Goal: Download file/media

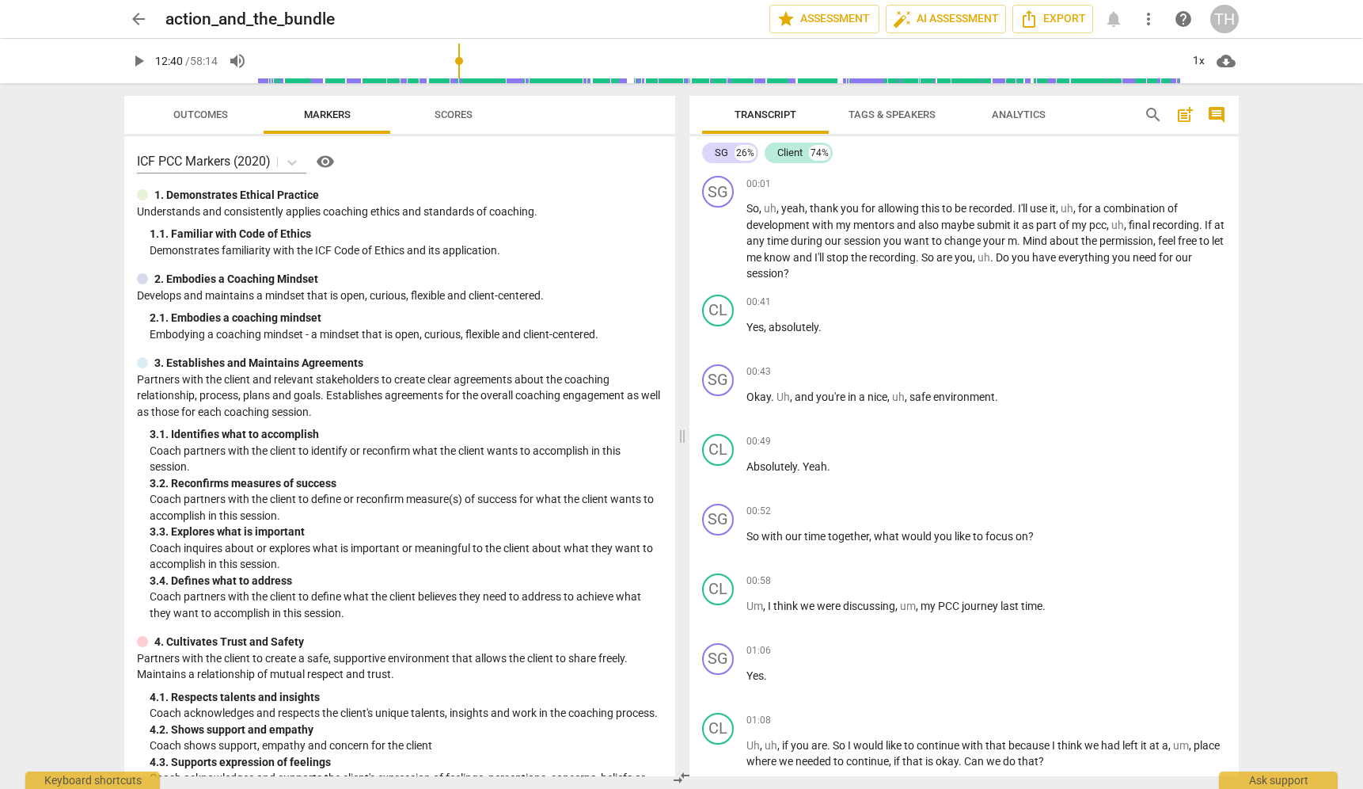
click at [1150, 123] on span "search" at bounding box center [1153, 114] width 19 height 19
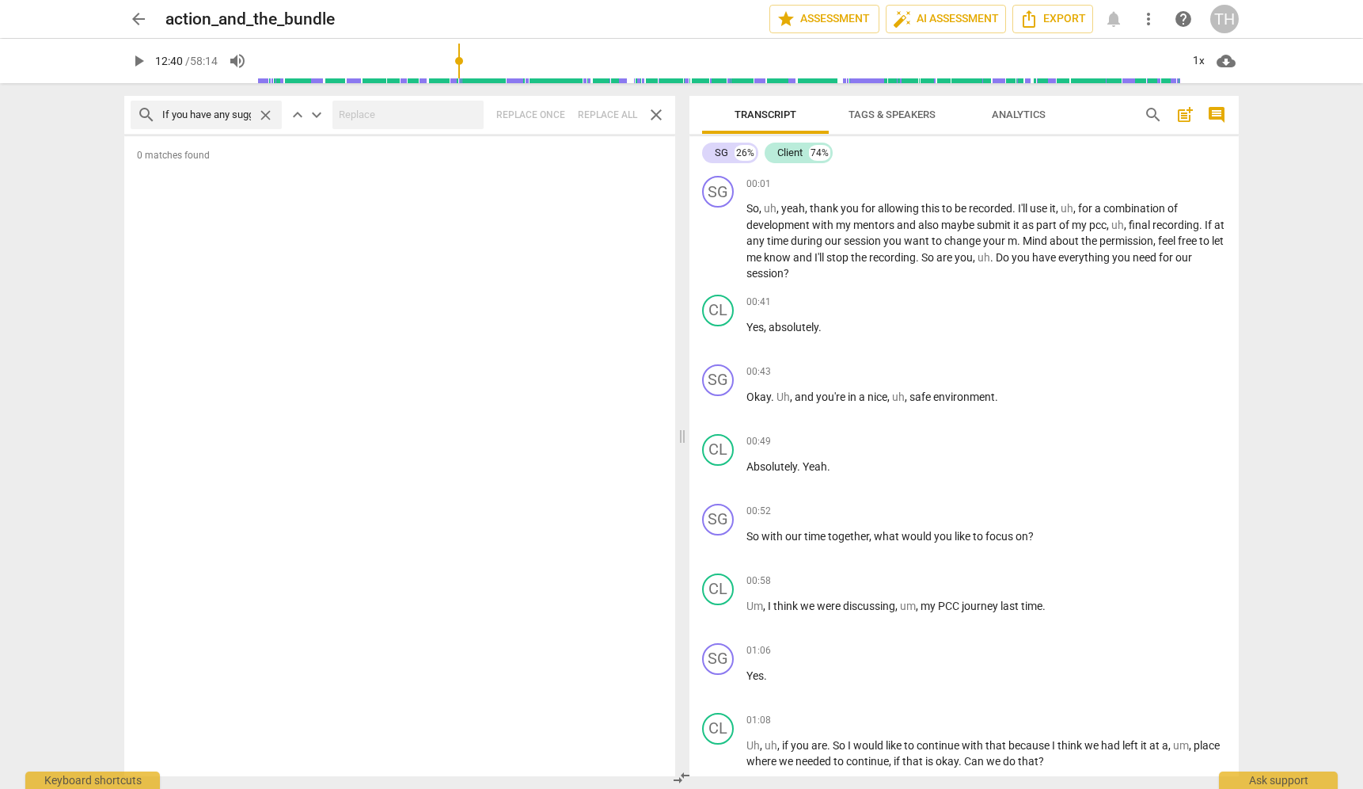
type input "If you have any suggestions, you just give me"
click at [271, 113] on span "close" at bounding box center [265, 115] width 17 height 17
click at [215, 113] on input "text" at bounding box center [218, 114] width 113 height 25
type input "s"
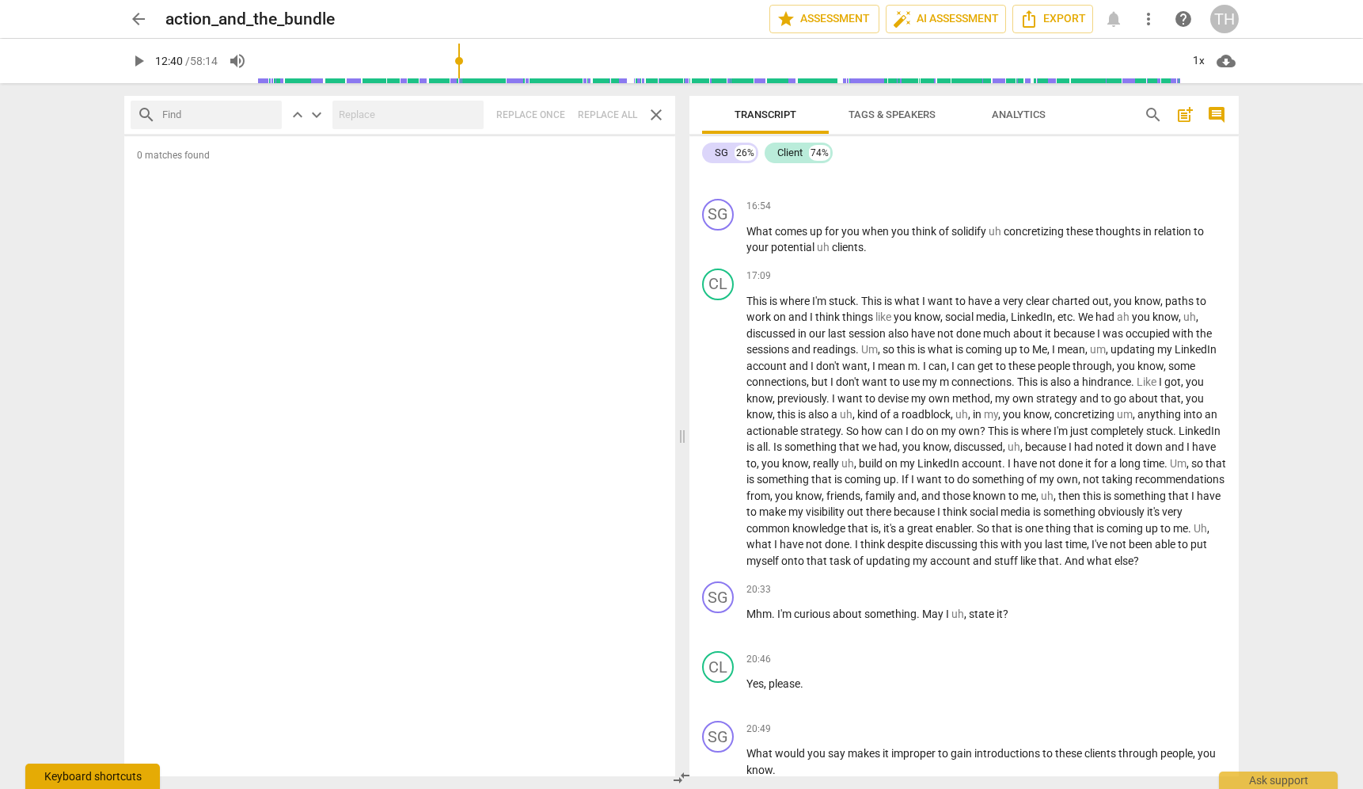
scroll to position [3048, 0]
type input "760"
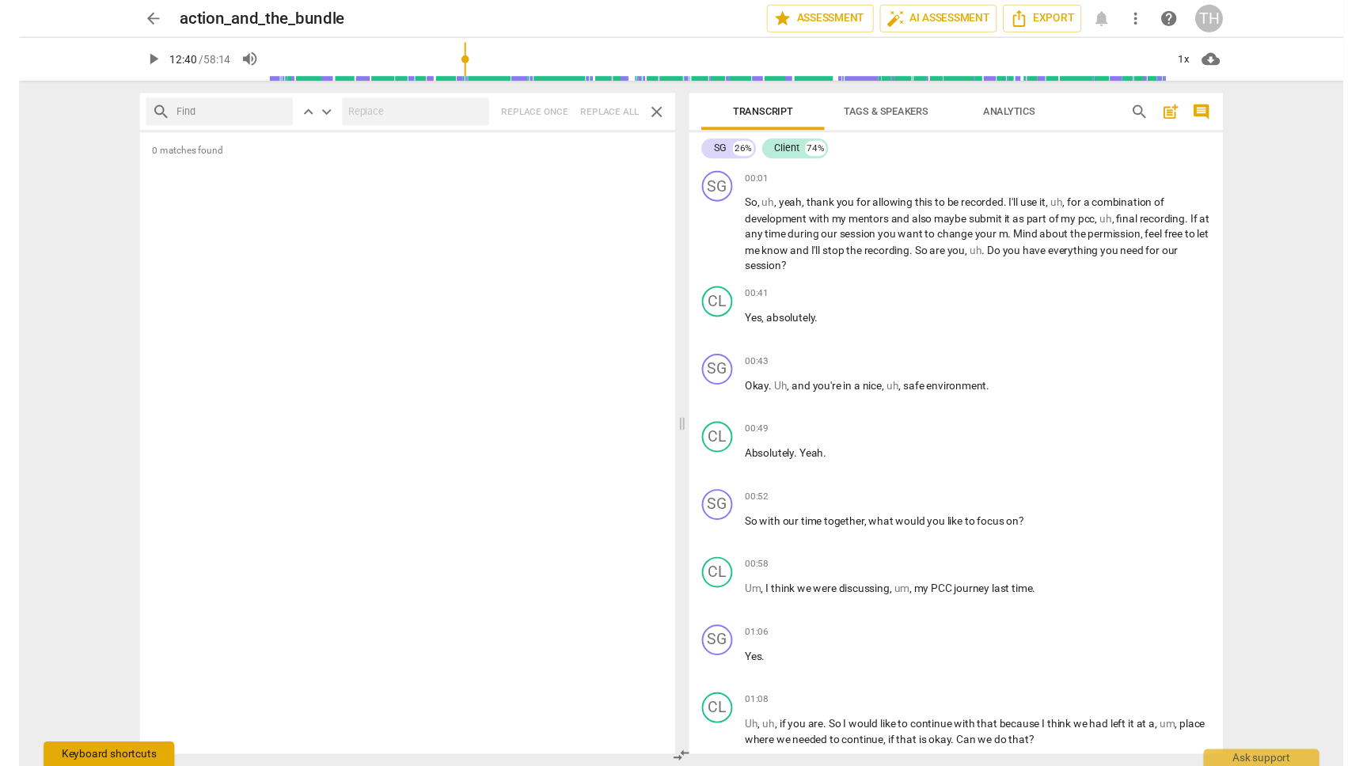
scroll to position [0, 0]
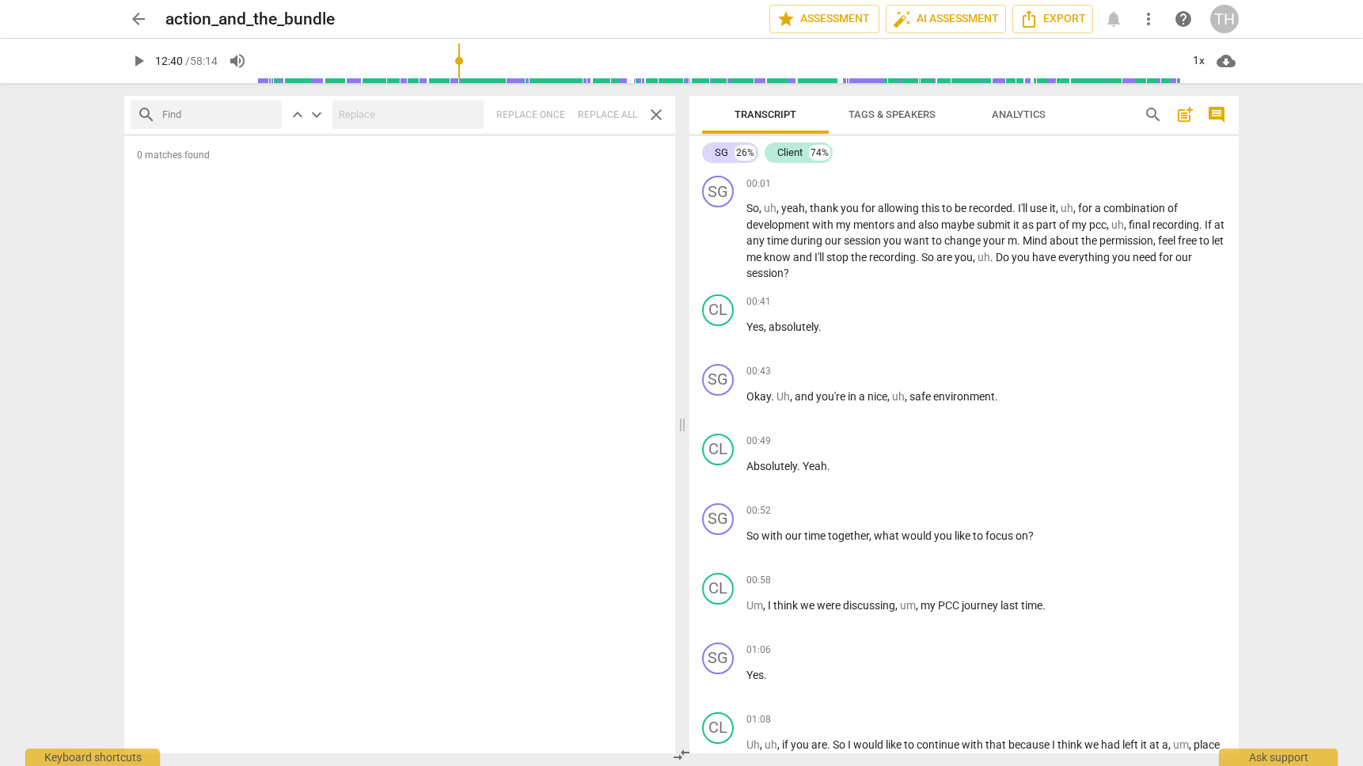
click at [1223, 64] on span "cloud_download" at bounding box center [1226, 60] width 19 height 19
click at [1256, 61] on li "Download audio" at bounding box center [1272, 61] width 117 height 38
drag, startPoint x: 335, startPoint y: 20, endPoint x: 162, endPoint y: 28, distance: 172.8
click at [162, 28] on div "arrow_back action_and_the_bundle edit star Assessment auto_fix_high AI Assessme…" at bounding box center [681, 19] width 1115 height 29
copy h2 "action_and_the_bundle"
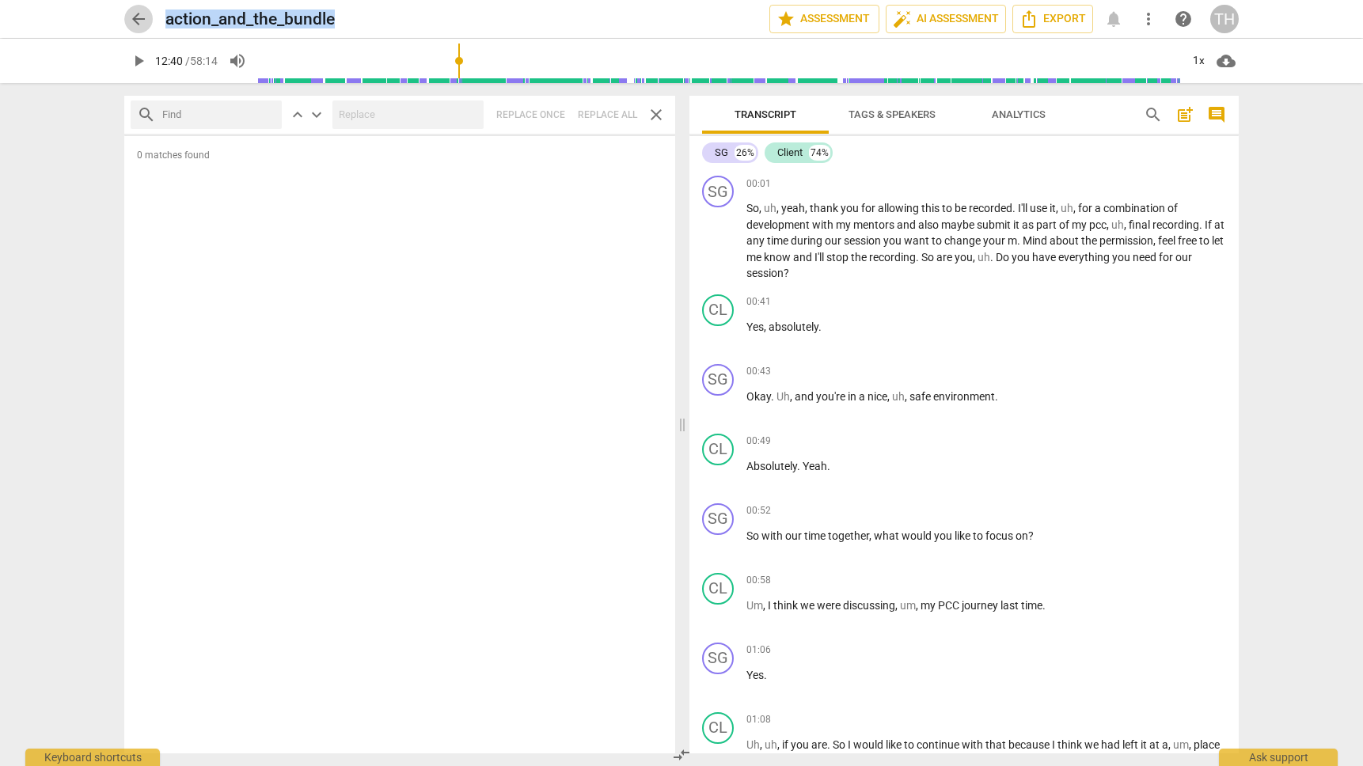
click at [138, 18] on span "arrow_back" at bounding box center [138, 19] width 19 height 19
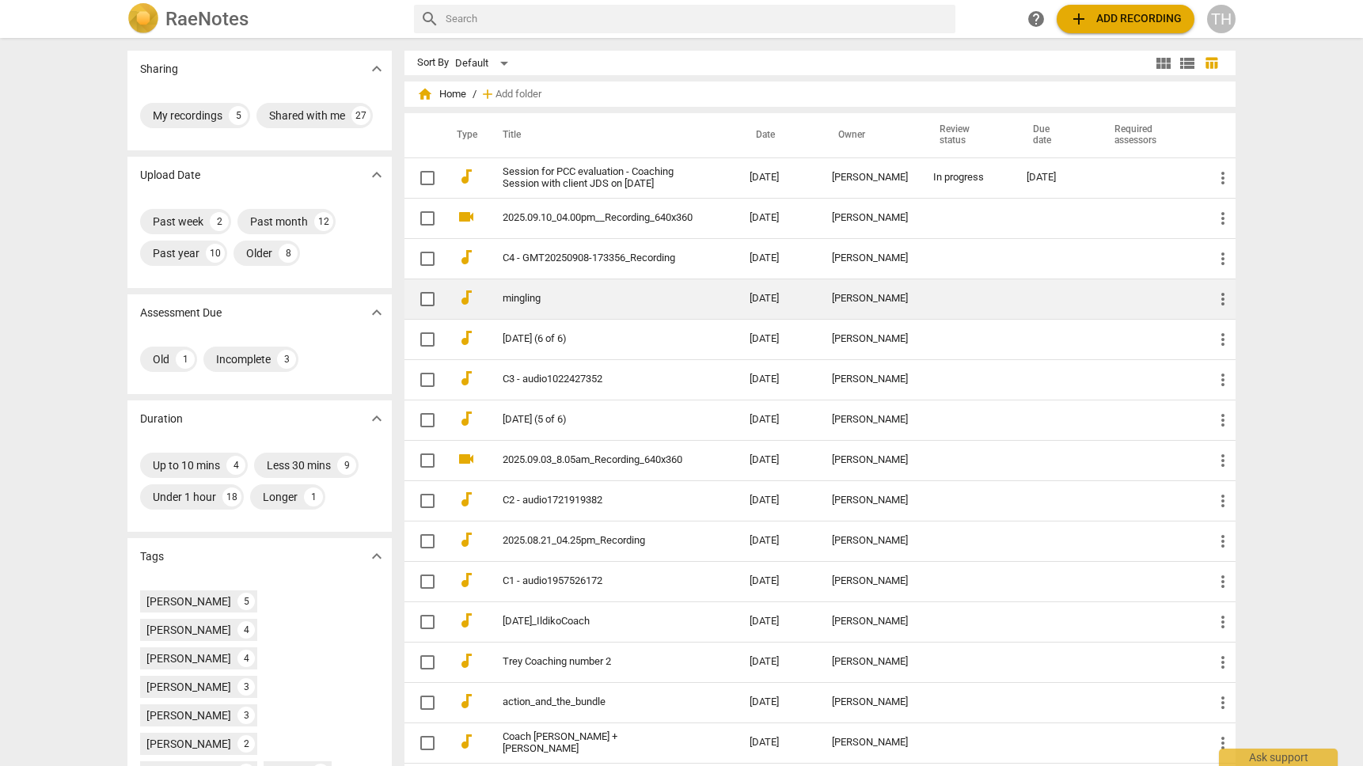
click at [673, 291] on td "mingling" at bounding box center [610, 299] width 253 height 40
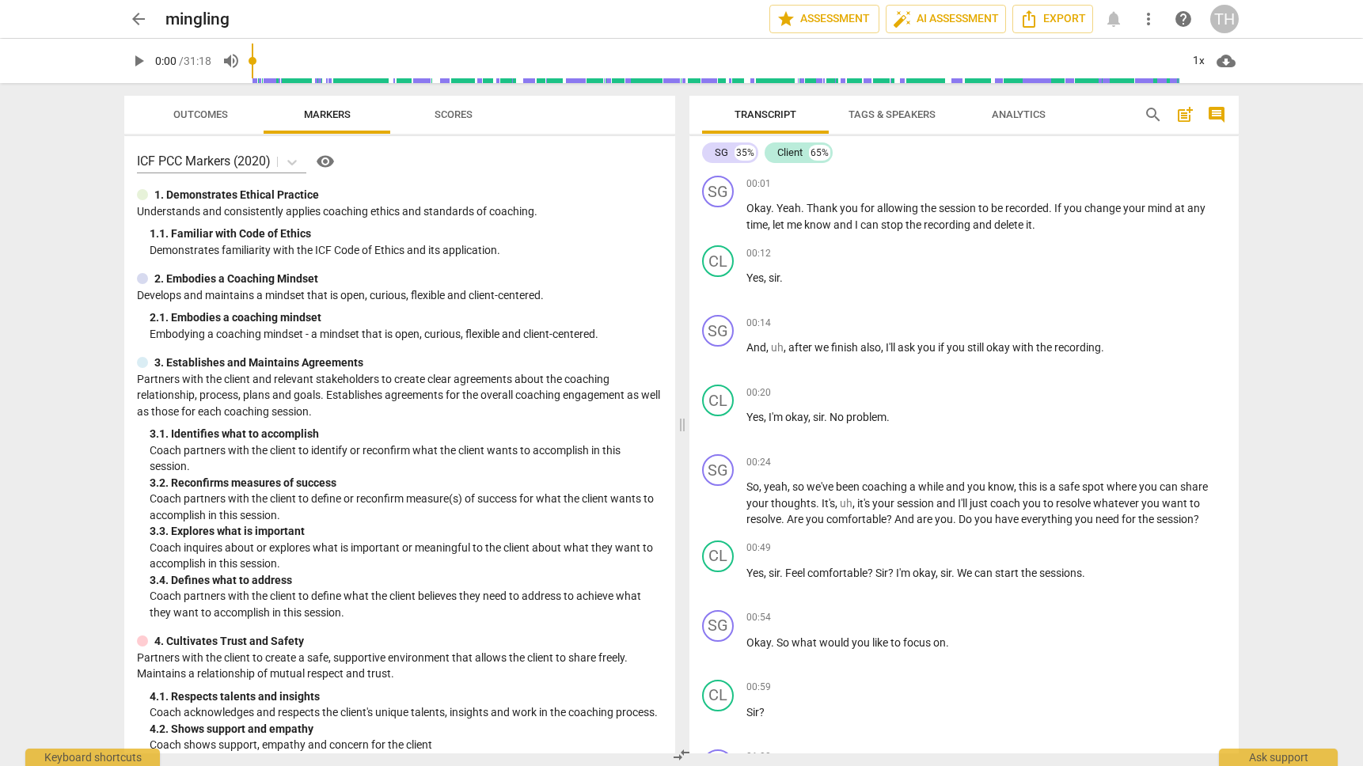
click at [143, 61] on span "play_arrow" at bounding box center [138, 60] width 19 height 19
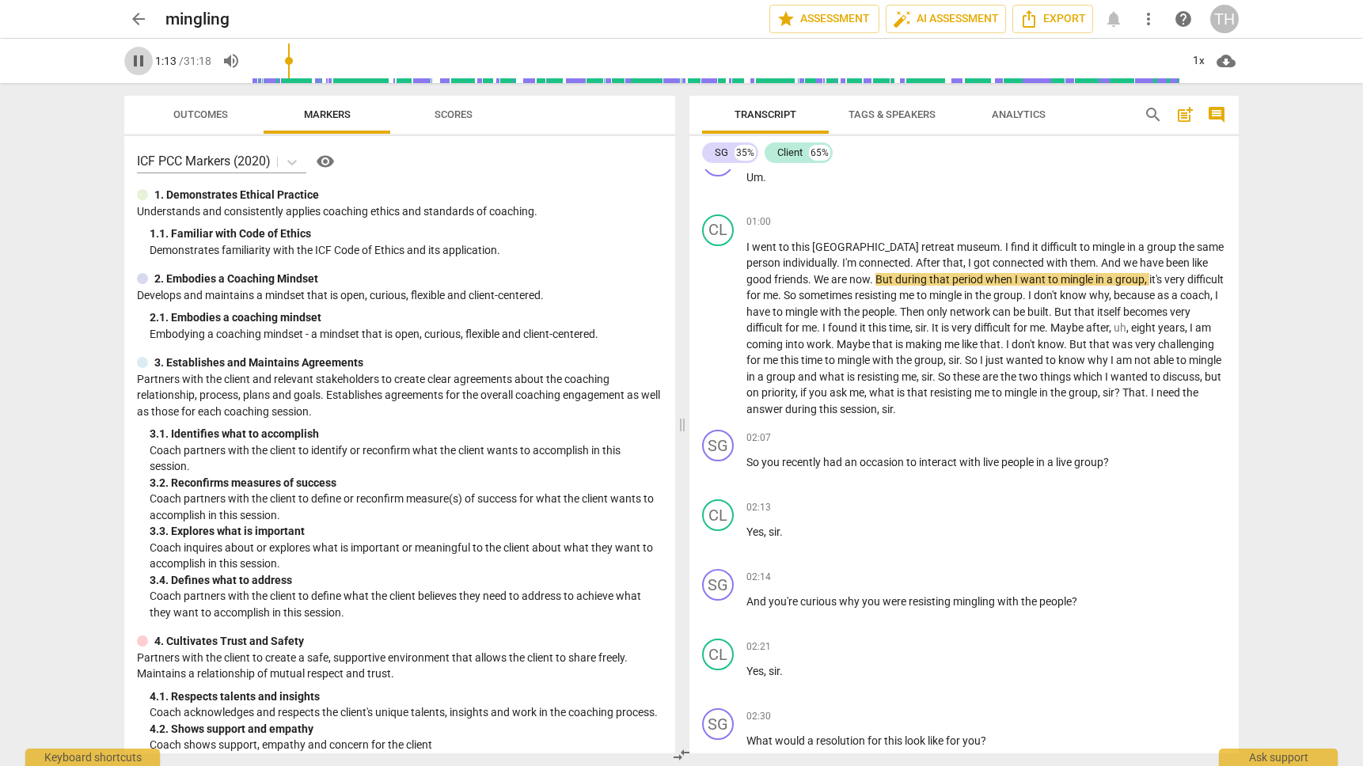
click at [133, 59] on span "pause" at bounding box center [138, 60] width 19 height 19
type input "74"
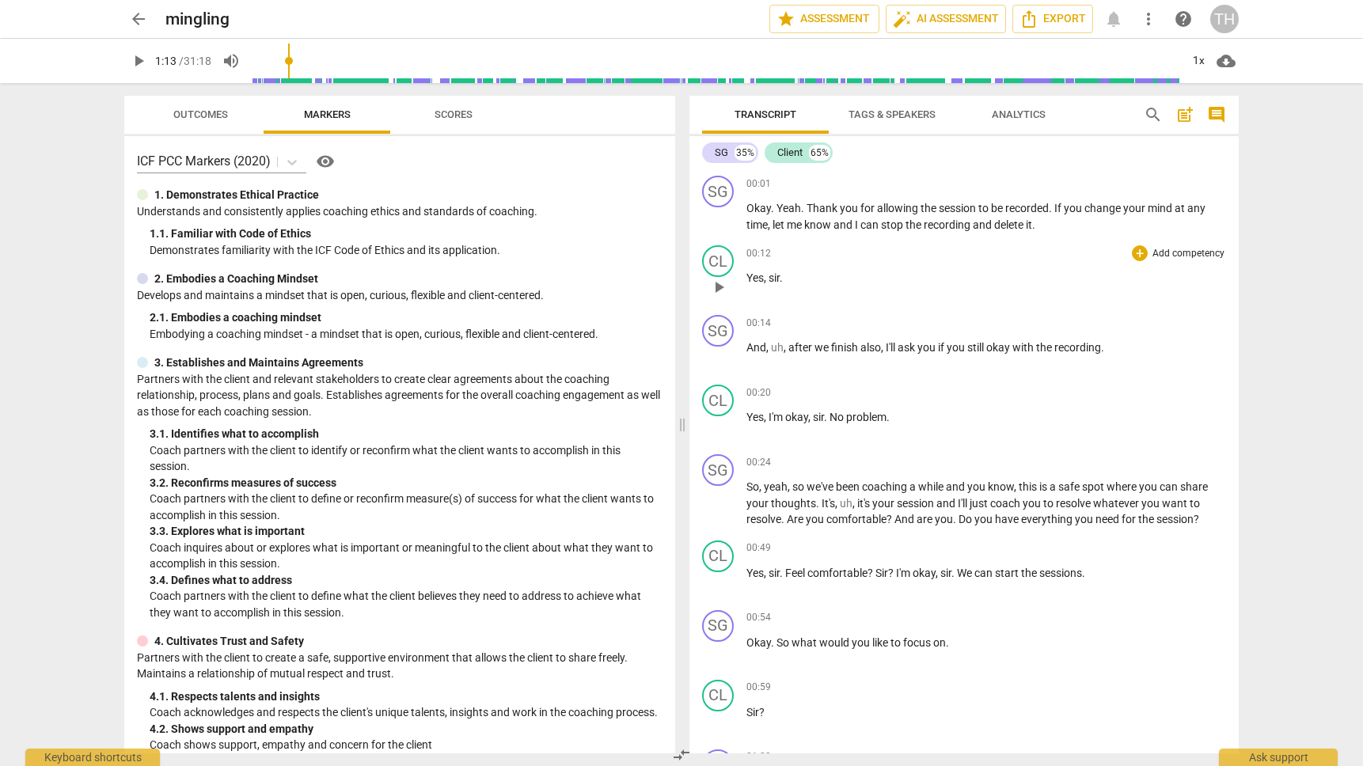
scroll to position [0, 0]
click at [139, 14] on span "arrow_back" at bounding box center [138, 19] width 19 height 19
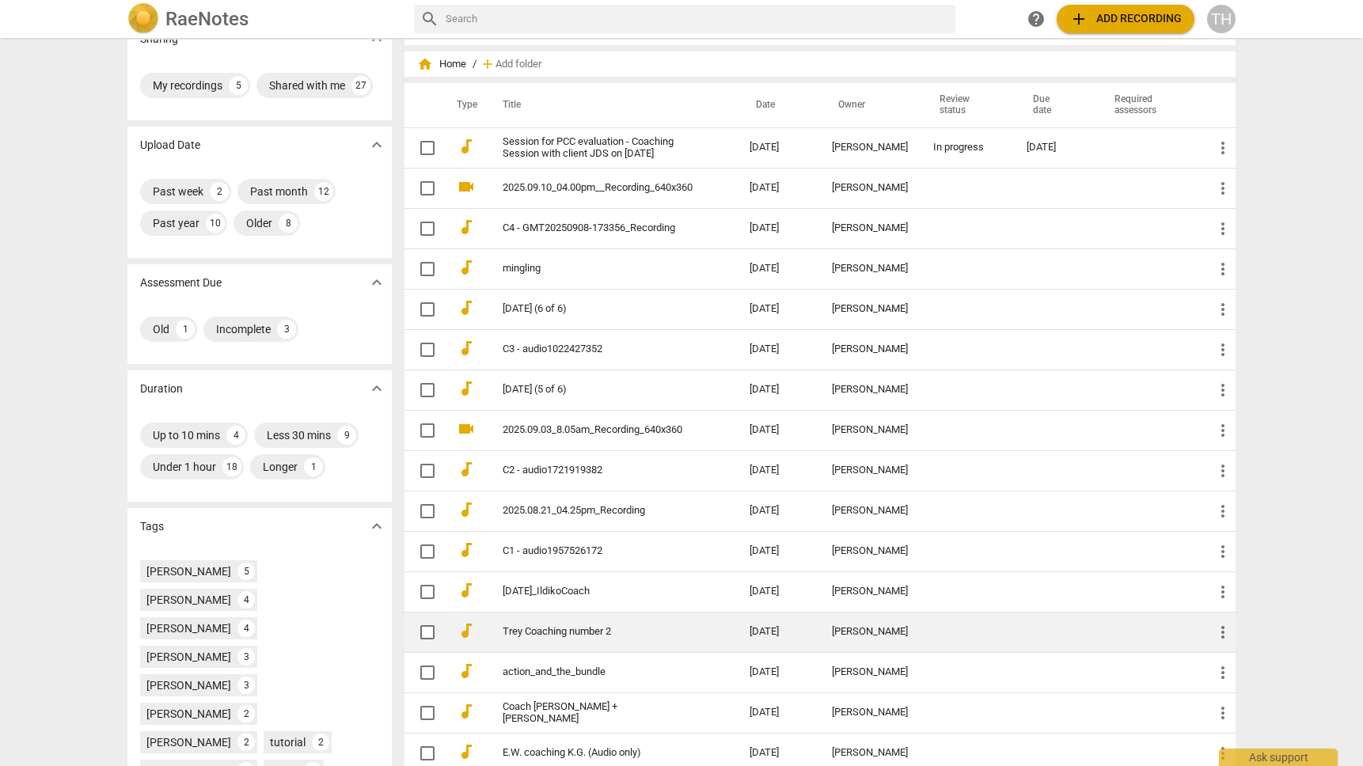
scroll to position [35, 0]
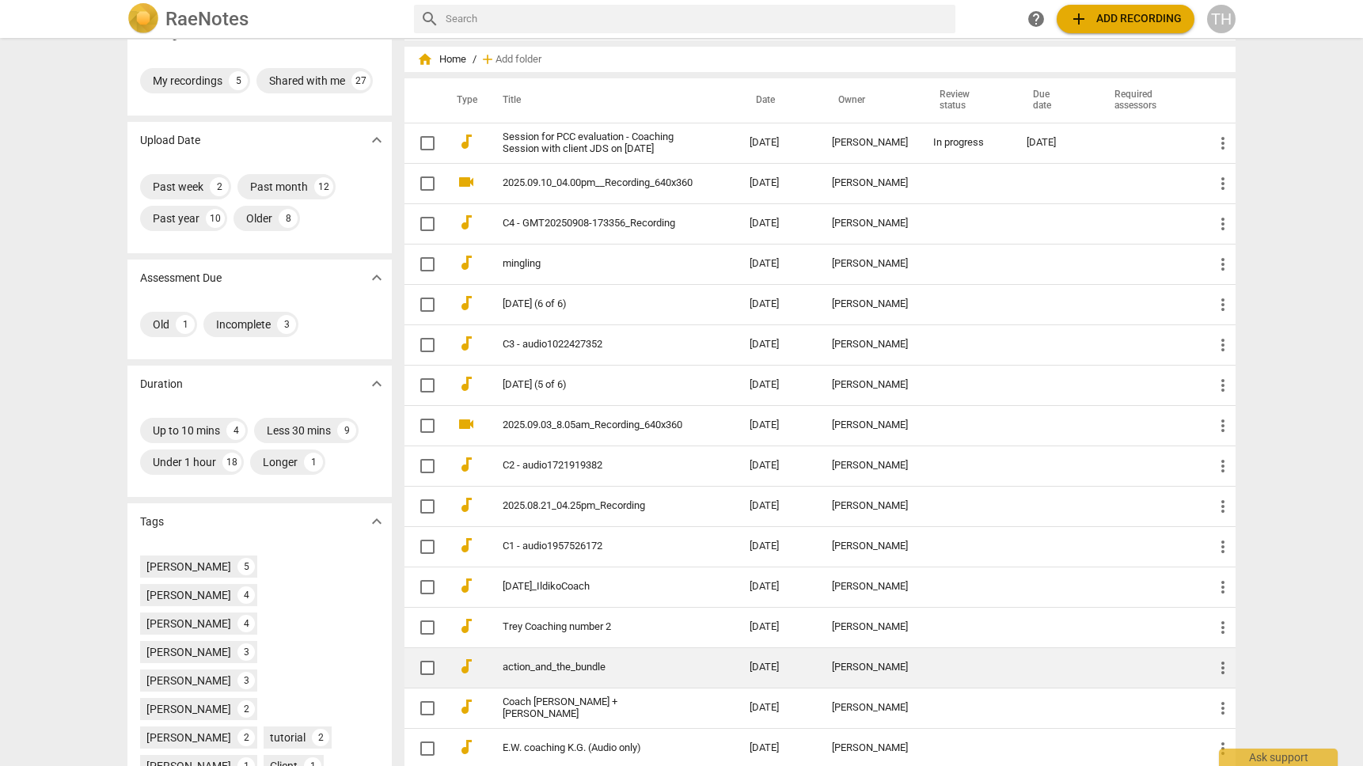
click at [635, 664] on link "action_and_the_bundle" at bounding box center [598, 668] width 190 height 12
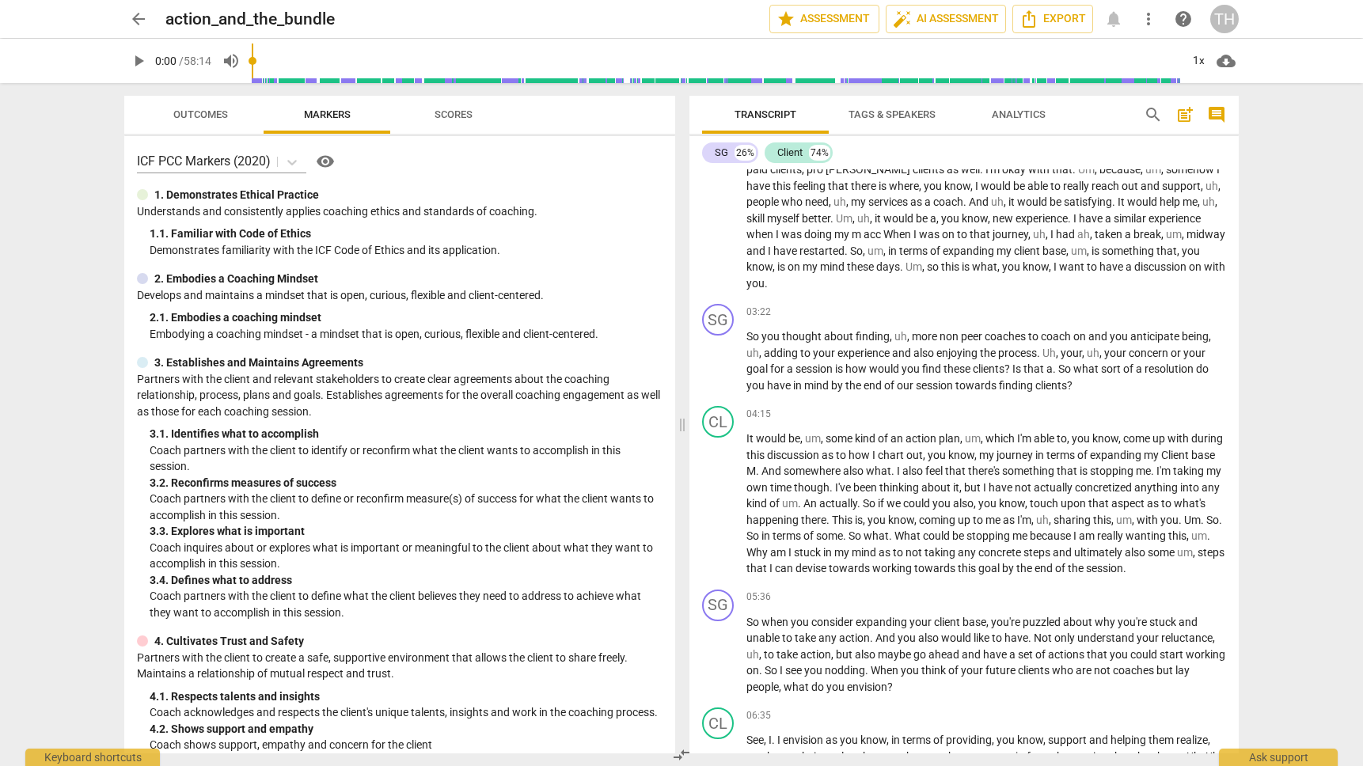
scroll to position [759, 0]
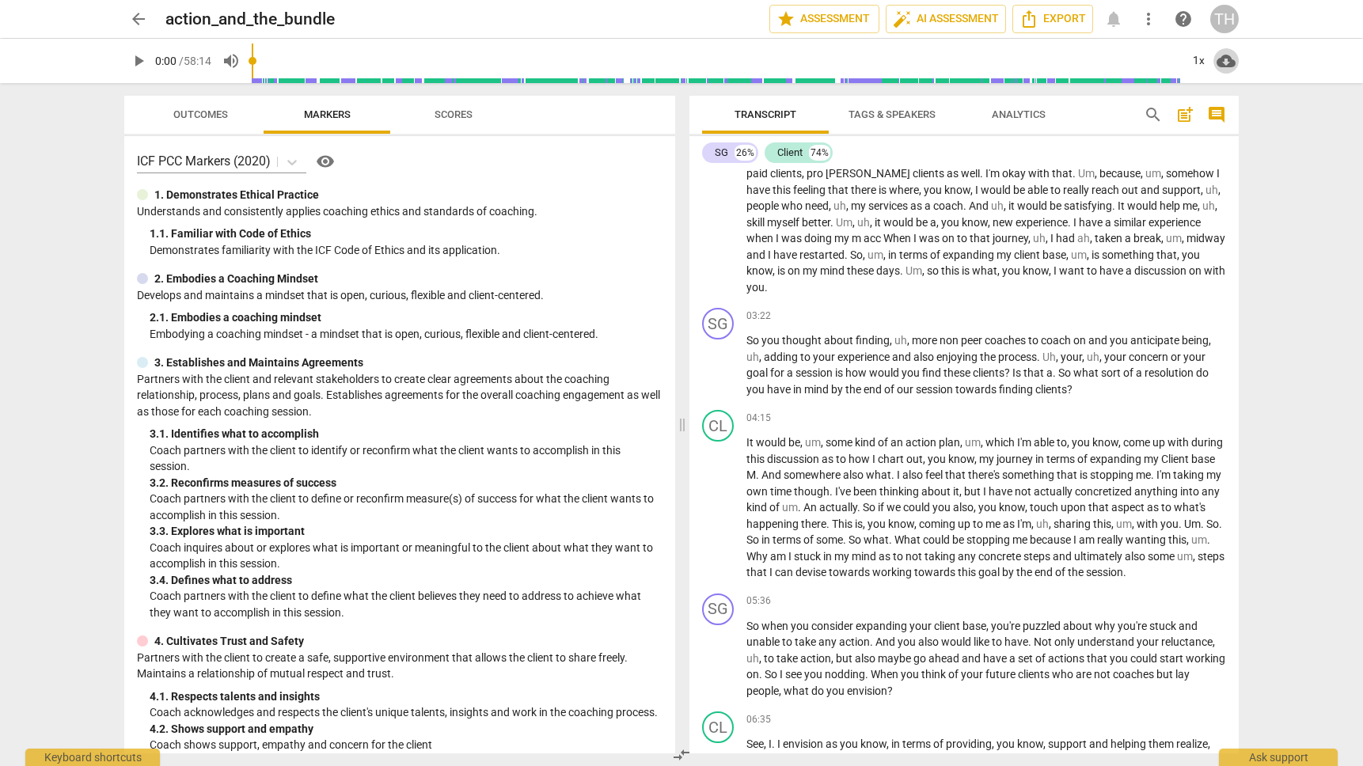
click at [1225, 60] on span "cloud_download" at bounding box center [1226, 60] width 19 height 19
click at [1249, 61] on li "Download audio" at bounding box center [1272, 61] width 117 height 38
drag, startPoint x: 336, startPoint y: 22, endPoint x: 157, endPoint y: 25, distance: 179.0
click at [157, 25] on div "arrow_back action_and_the_bundle edit star Assessment auto_fix_high AI Assessme…" at bounding box center [681, 19] width 1115 height 29
copy h2 "action_and_the_bundle"
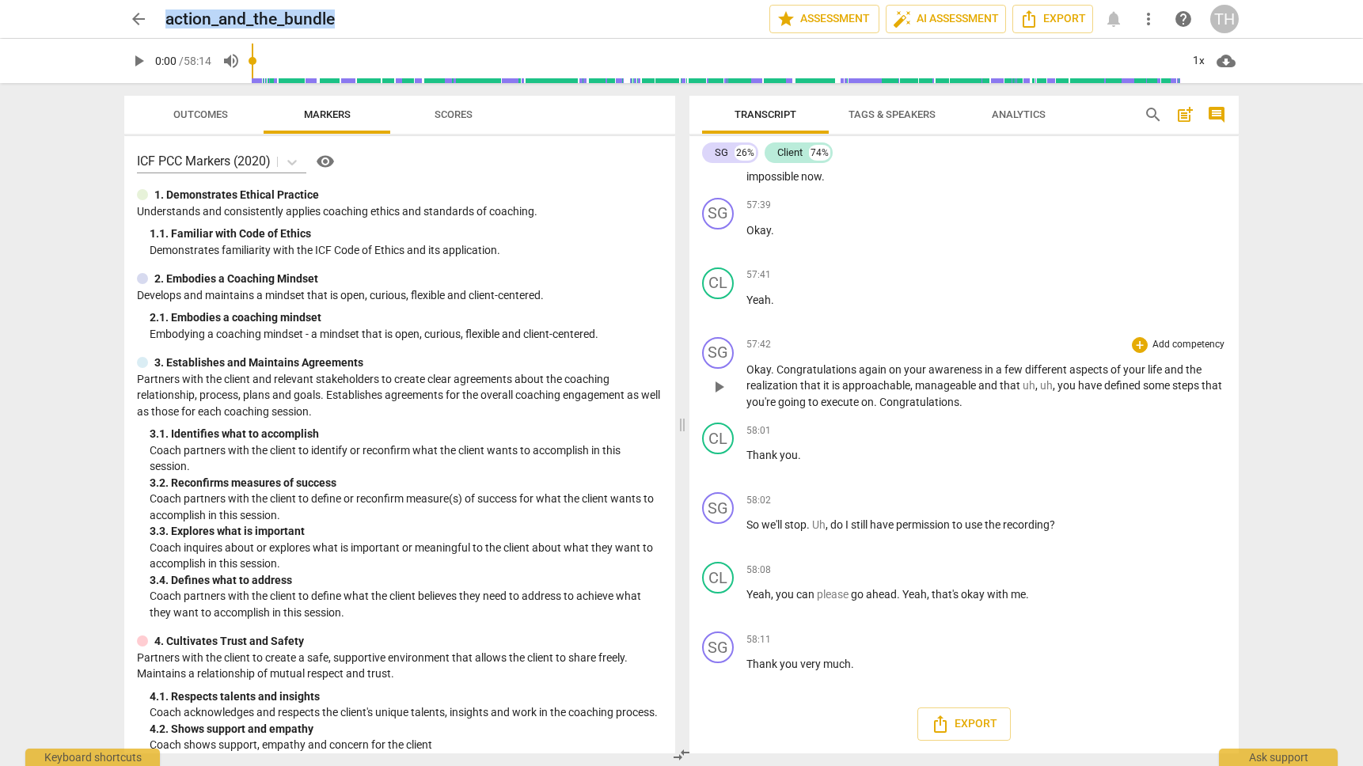
scroll to position [11895, 0]
click at [316, 19] on h2 "action_and_the_bundle" at bounding box center [249, 20] width 169 height 20
drag, startPoint x: 331, startPoint y: 19, endPoint x: 169, endPoint y: 25, distance: 162.4
click at [169, 25] on div "action_and_the_bundle edit" at bounding box center [460, 19] width 591 height 29
copy h2 "action_and_the_bundle"
